Goal: Task Accomplishment & Management: Use online tool/utility

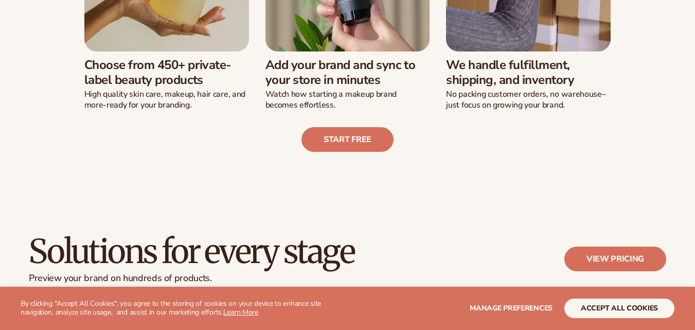
scroll to position [411, 0]
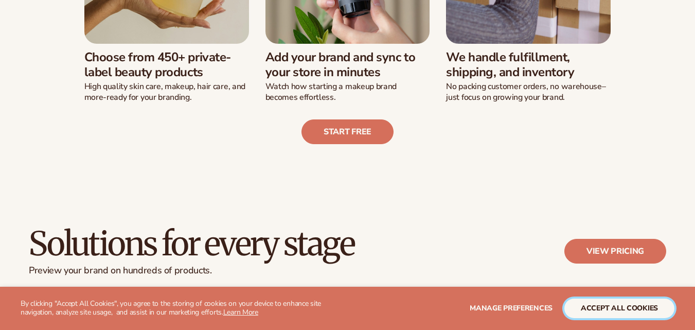
click at [623, 310] on button "accept all cookies" at bounding box center [619, 308] width 110 height 20
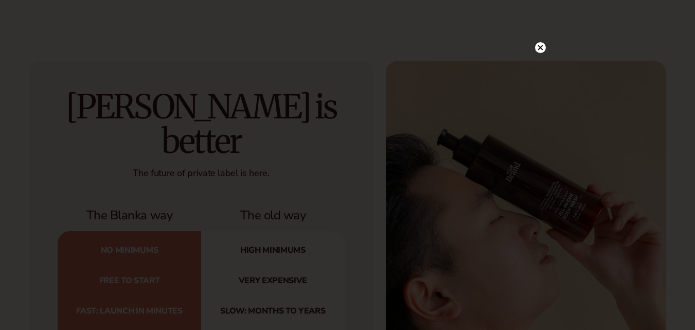
scroll to position [1029, 0]
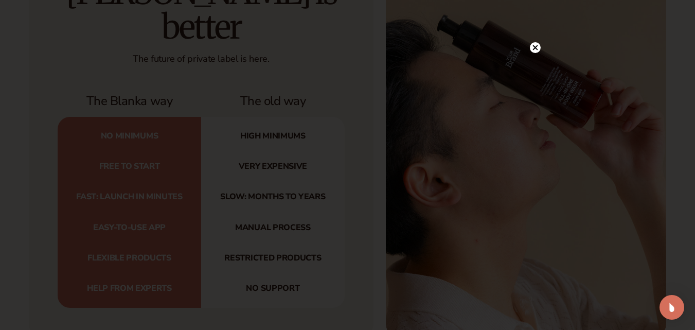
click at [535, 26] on div at bounding box center [347, 165] width 695 height 330
click at [534, 49] on icon at bounding box center [534, 47] width 5 height 5
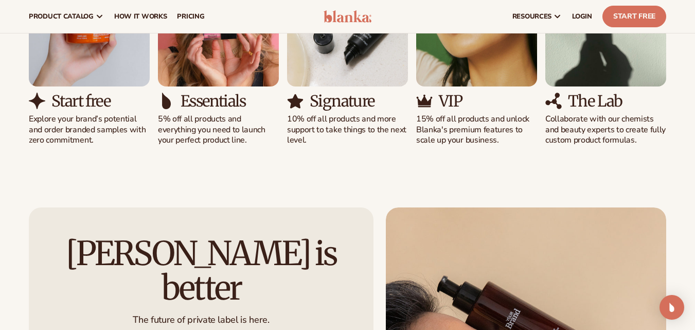
scroll to position [669, 0]
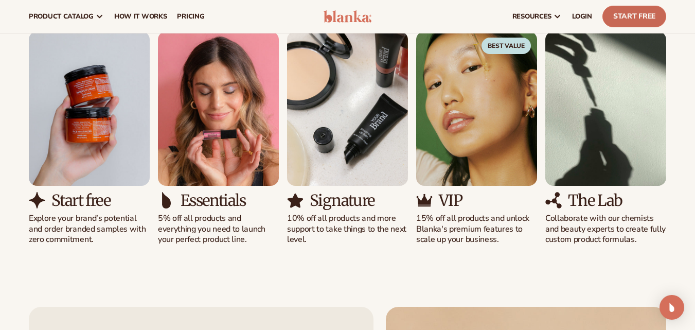
click at [643, 17] on link "Start Free" at bounding box center [634, 17] width 64 height 22
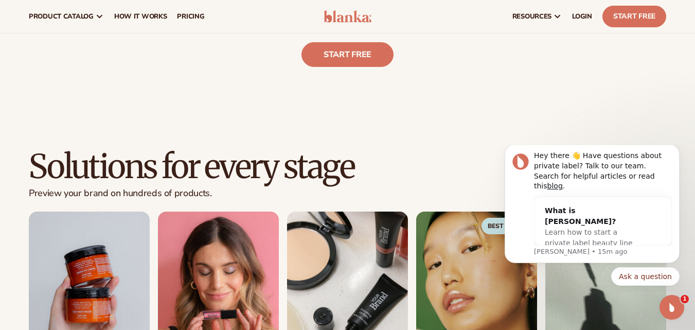
scroll to position [463, 0]
